Goal: Information Seeking & Learning: Find specific page/section

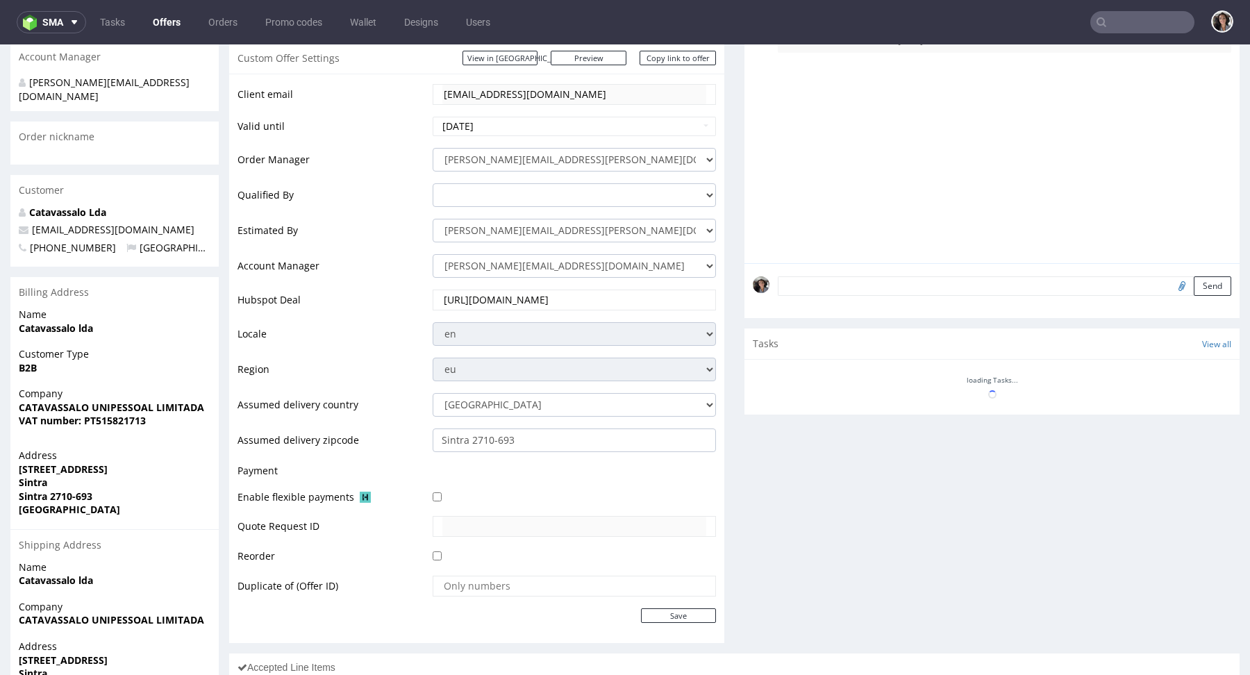
scroll to position [431, 0]
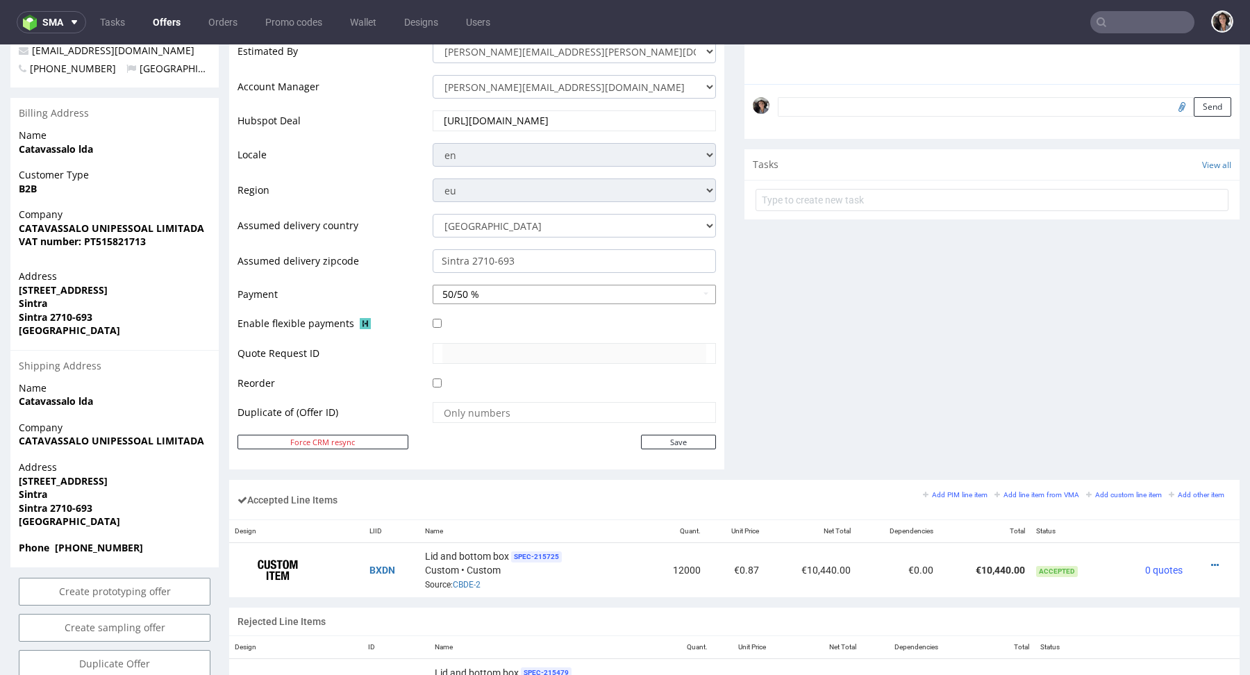
click at [564, 294] on button "50/50 %" at bounding box center [574, 294] width 283 height 19
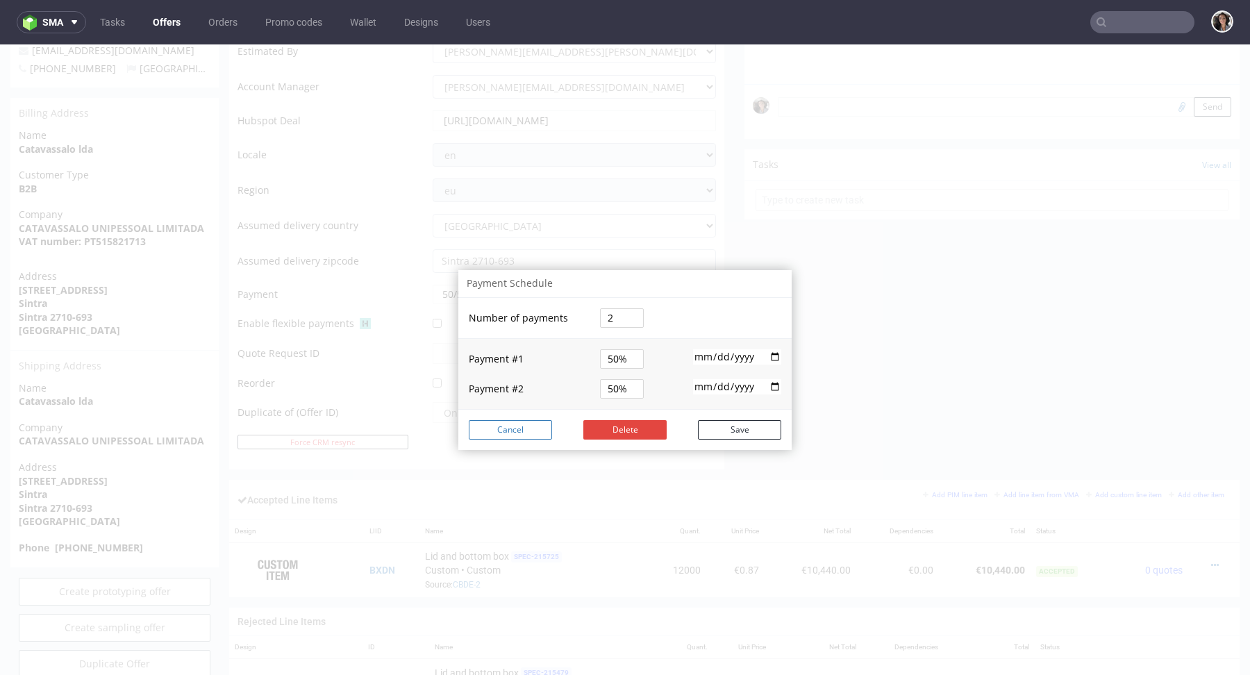
click at [526, 428] on button "Cancel" at bounding box center [510, 429] width 83 height 19
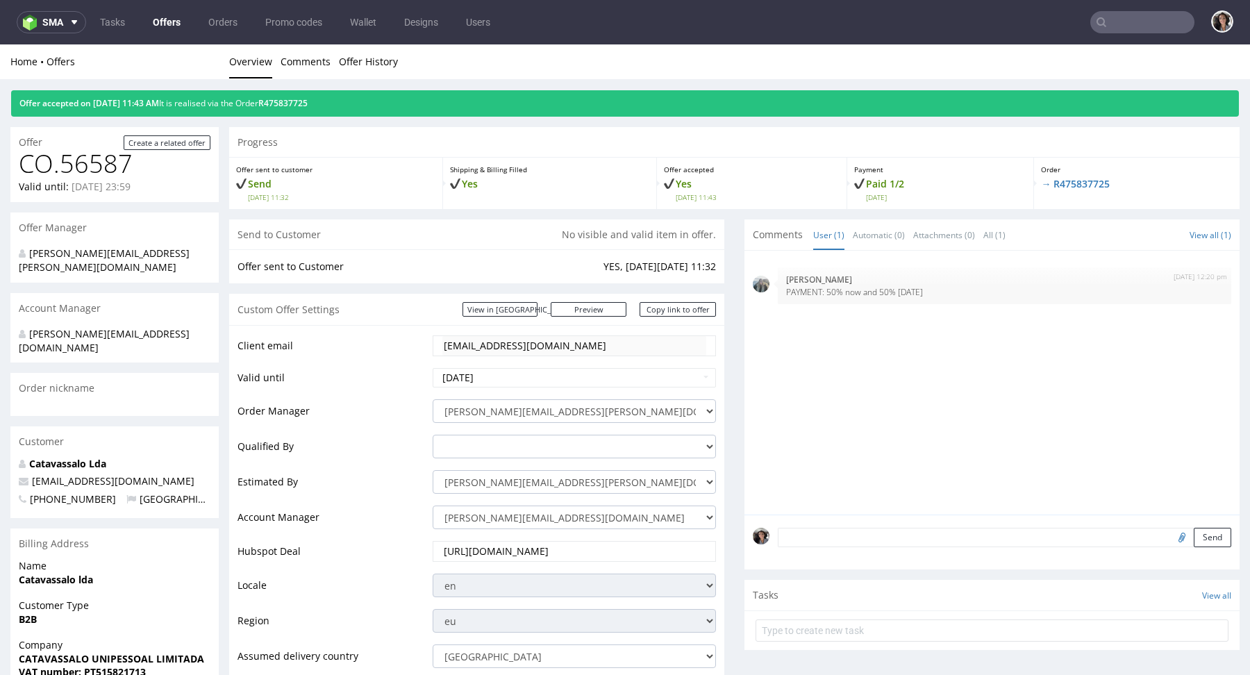
scroll to position [726, 0]
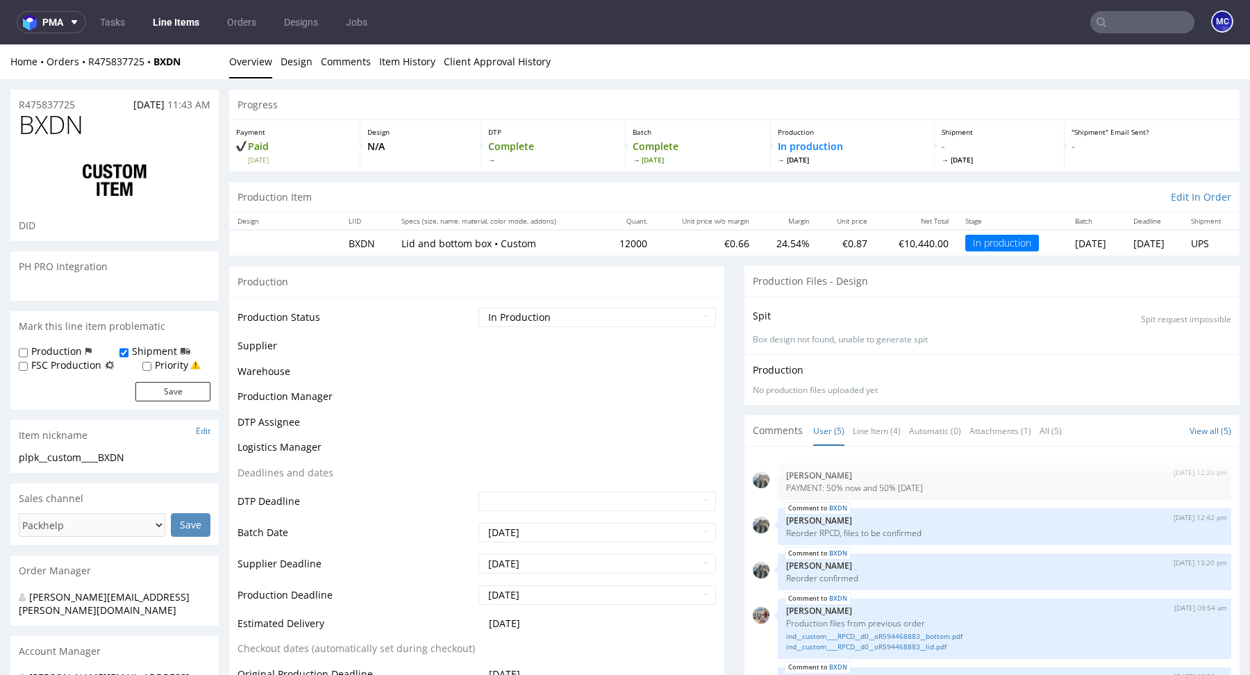
scroll to position [2, 0]
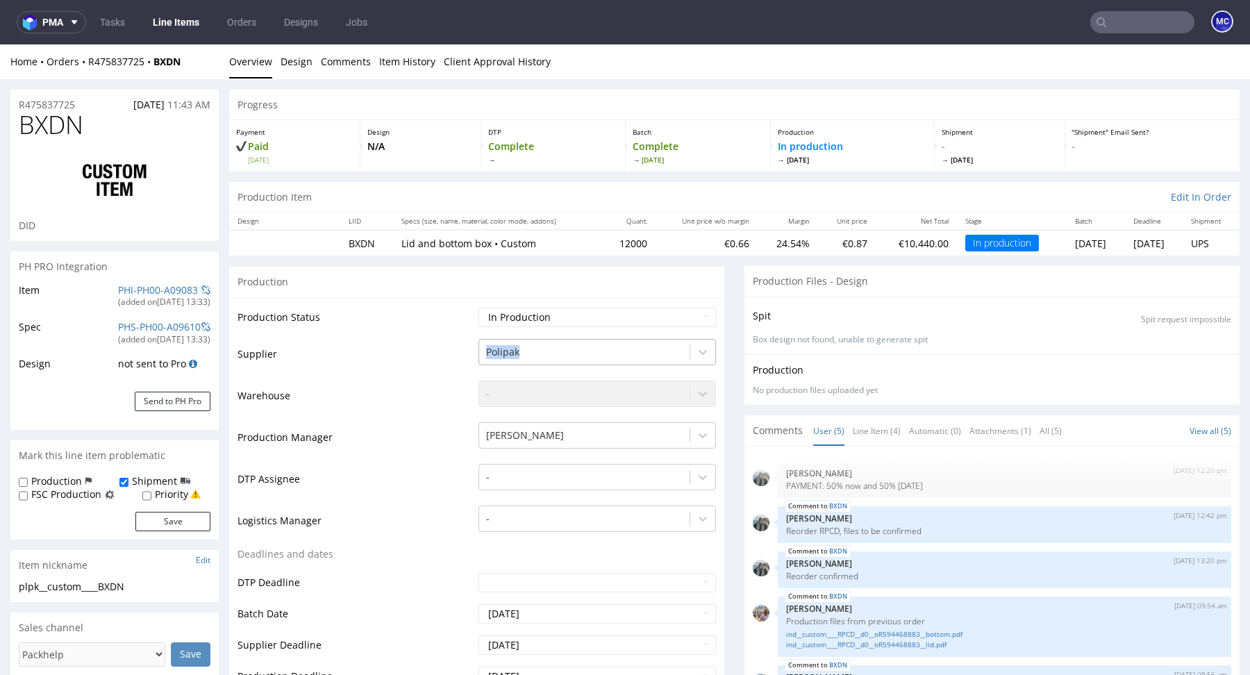
copy tr "Polipak"
drag, startPoint x: 458, startPoint y: 349, endPoint x: 543, endPoint y: 352, distance: 84.8
click at [543, 352] on tr "Supplier Polipak" at bounding box center [477, 359] width 478 height 42
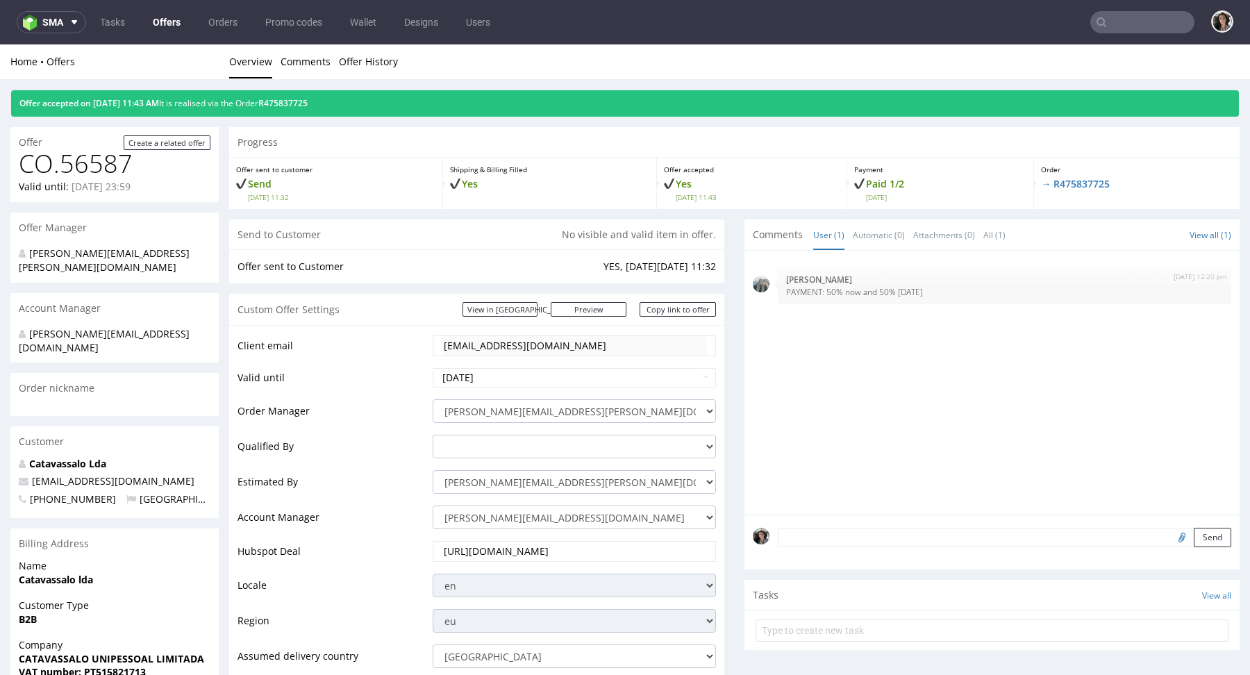
click at [1142, 26] on input "text" at bounding box center [1142, 22] width 104 height 22
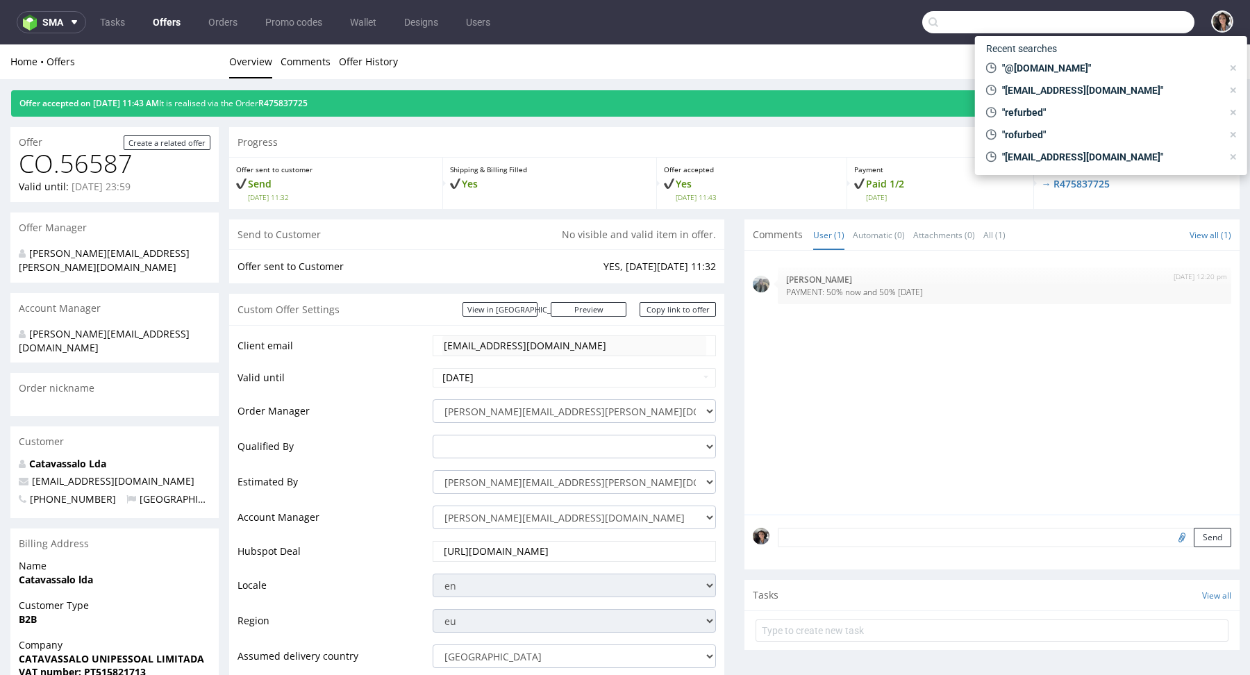
paste input "[EMAIL_ADDRESS][DOMAIN_NAME]"
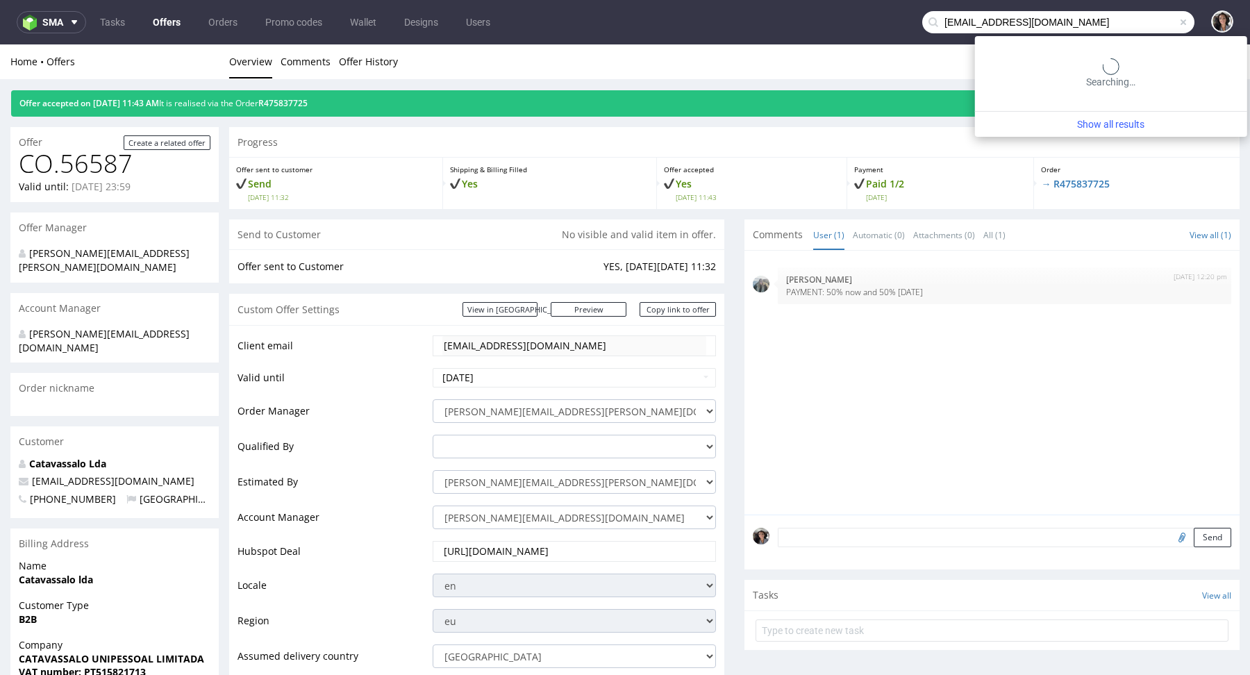
type input "[EMAIL_ADDRESS][DOMAIN_NAME]"
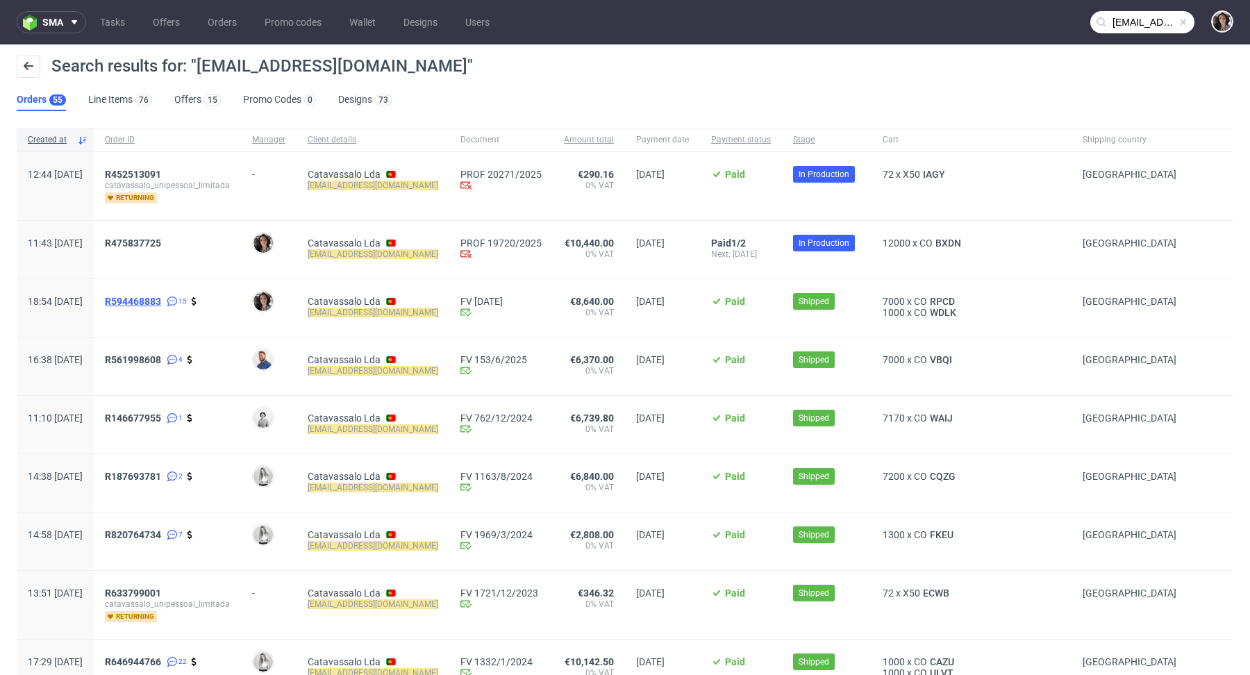
click at [161, 304] on span "R594468883" at bounding box center [133, 301] width 56 height 11
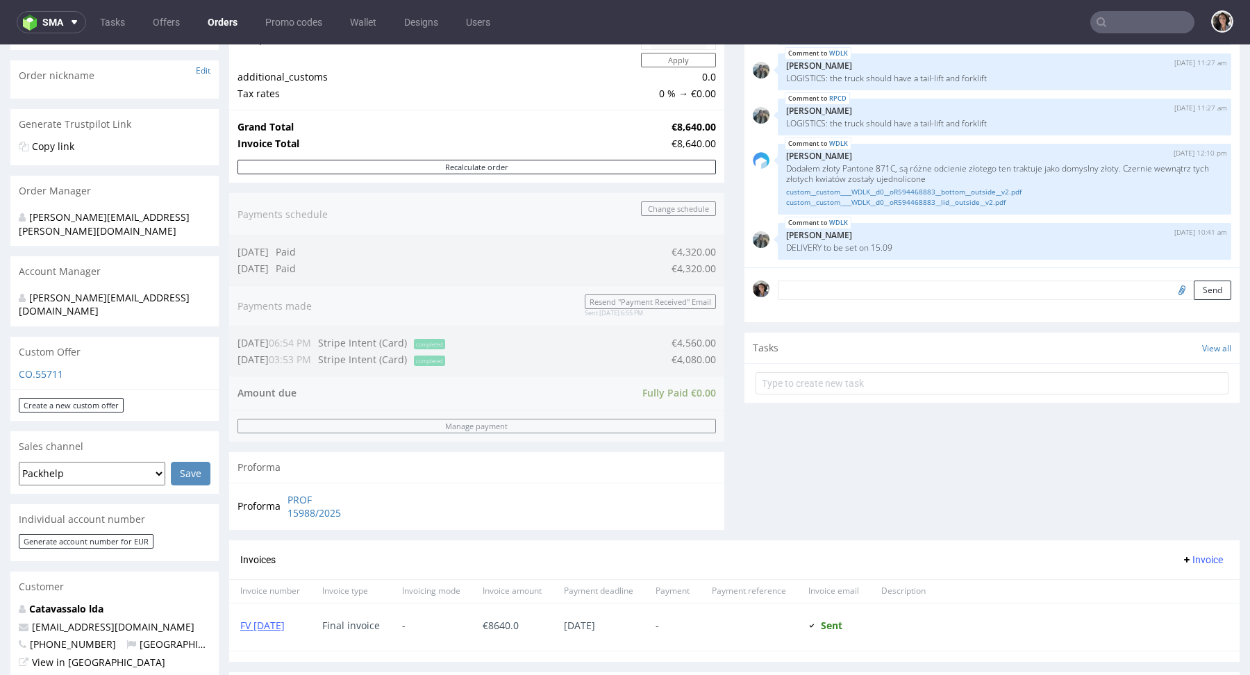
scroll to position [446, 0]
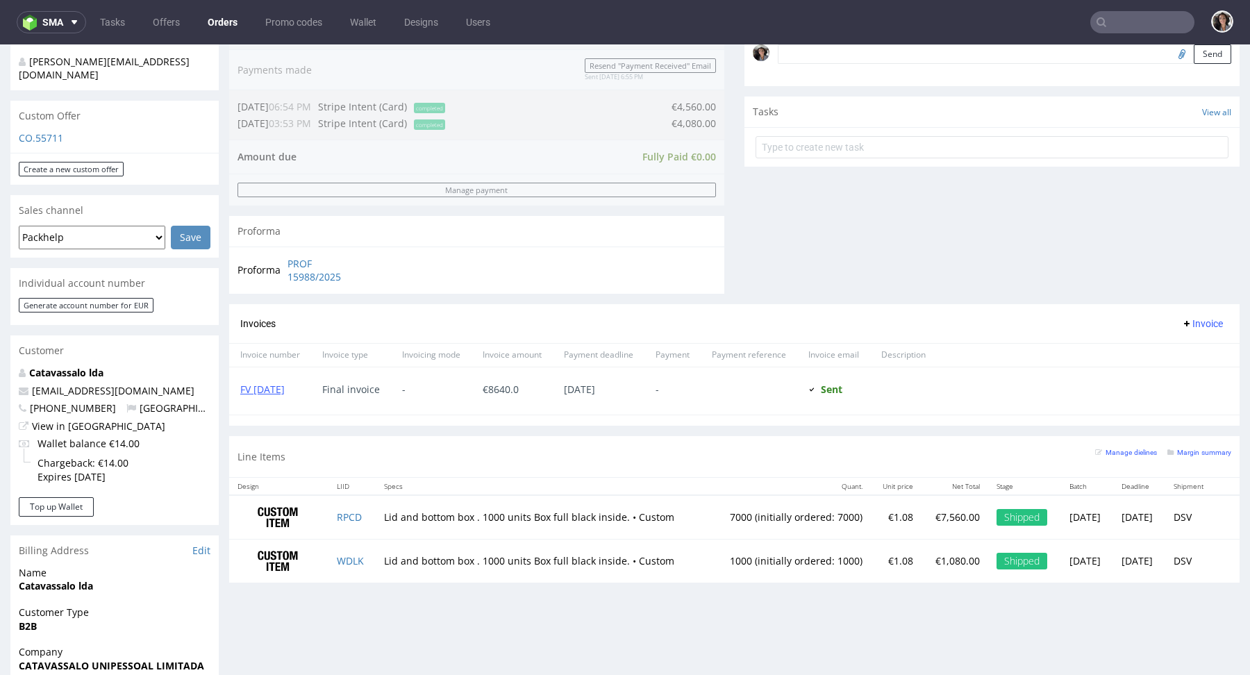
type input "[EMAIL_ADDRESS][DOMAIN_NAME]"
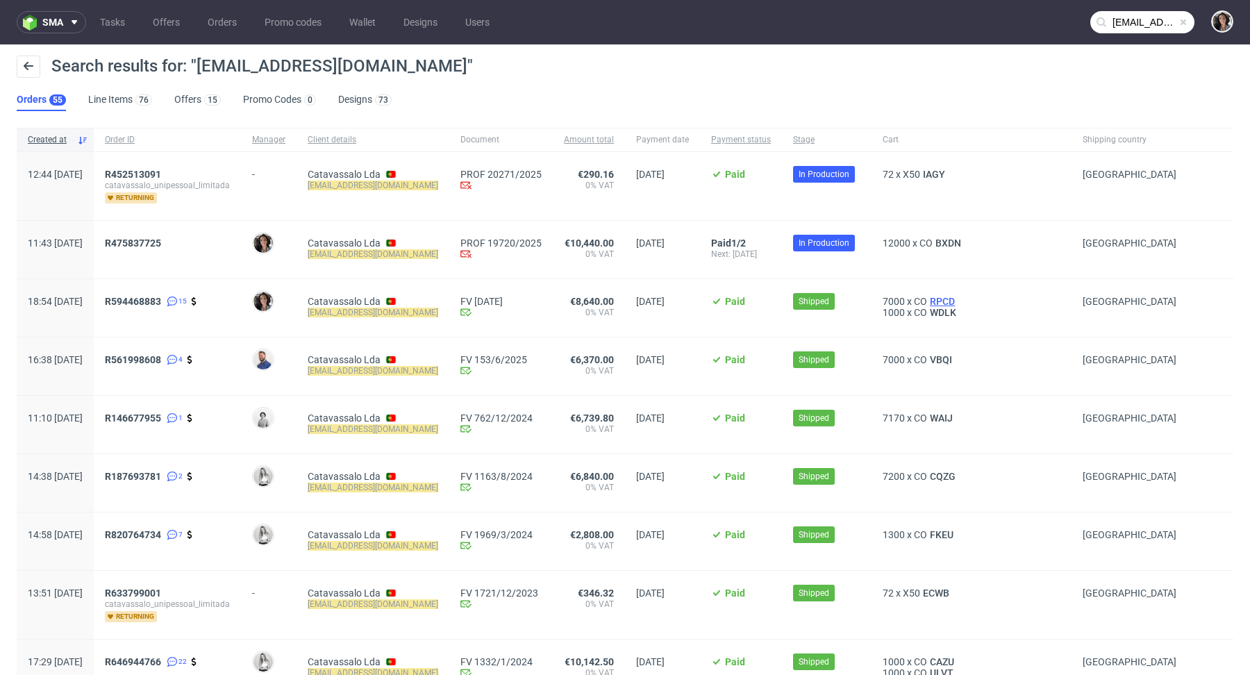
click at [943, 297] on span "RPCD" at bounding box center [942, 301] width 31 height 11
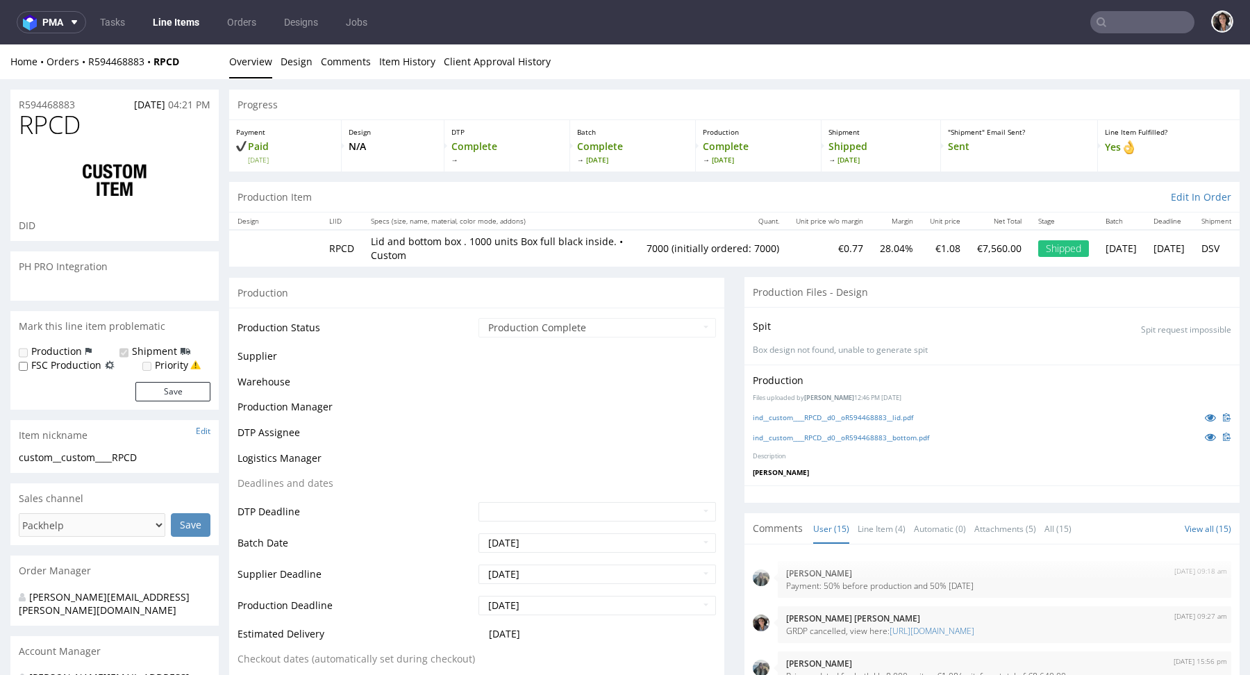
scroll to position [578, 0]
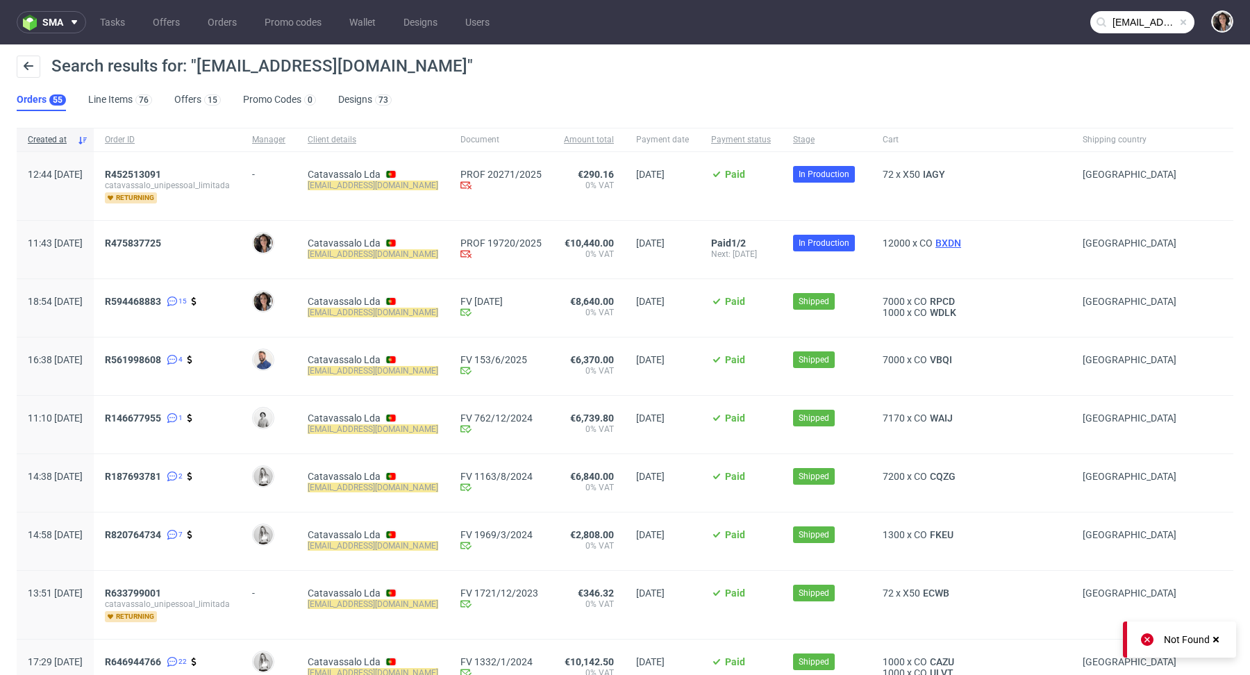
click at [941, 239] on span "BXDN" at bounding box center [948, 243] width 31 height 11
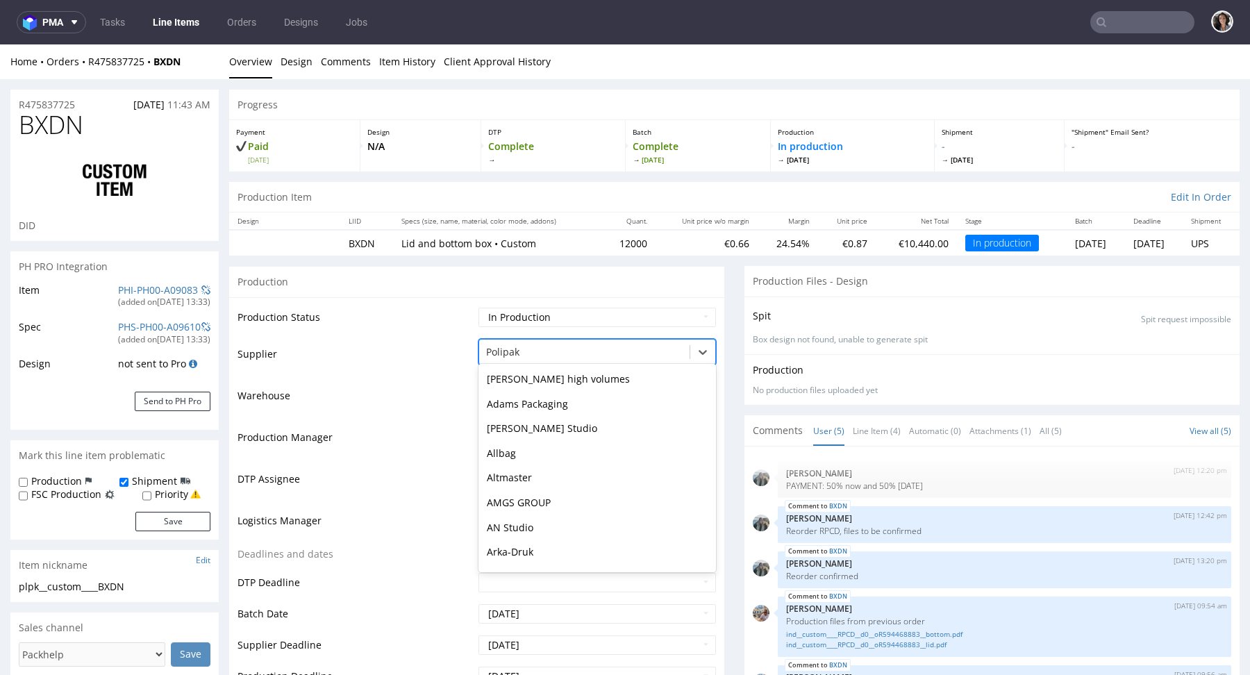
scroll to position [3016, 0]
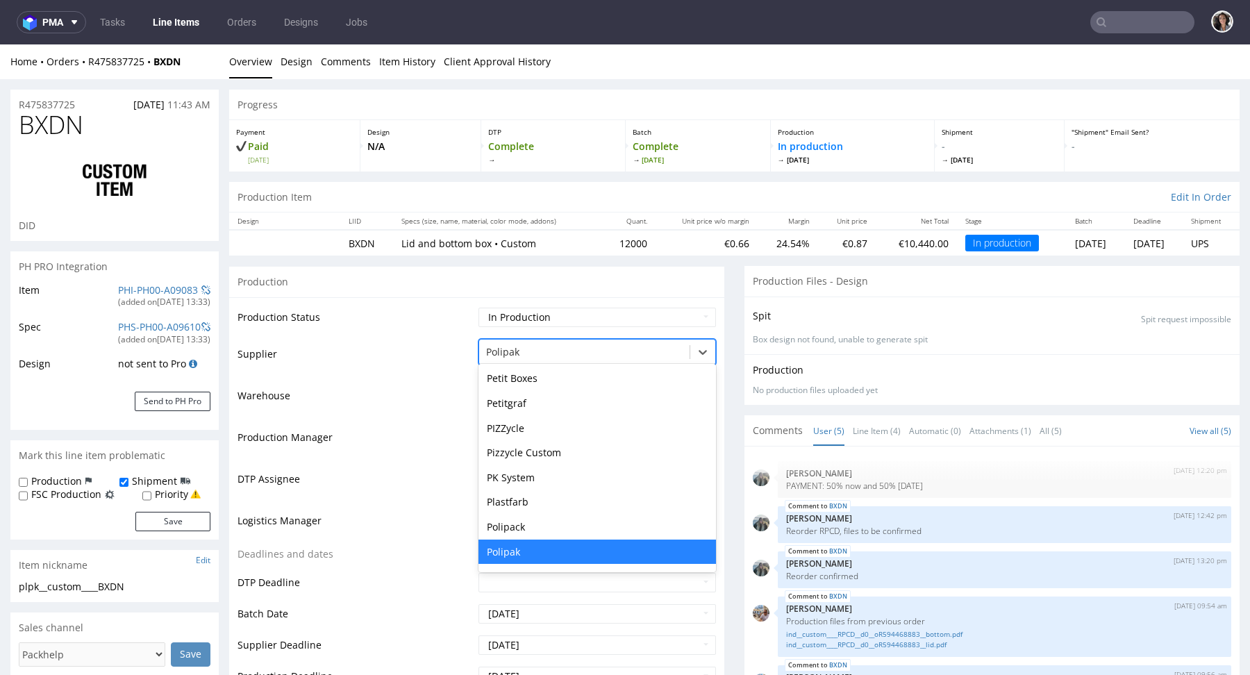
drag, startPoint x: 560, startPoint y: 349, endPoint x: 548, endPoint y: 347, distance: 12.6
click at [548, 347] on div at bounding box center [584, 352] width 197 height 17
